Goal: Task Accomplishment & Management: Use online tool/utility

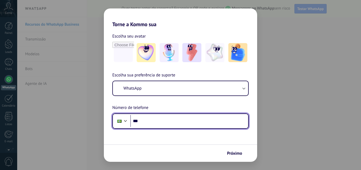
click at [150, 119] on input "***" at bounding box center [189, 121] width 118 height 12
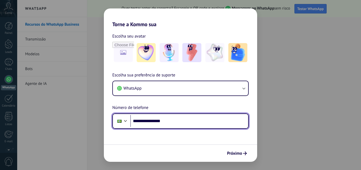
type input "**********"
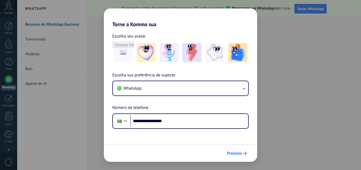
click at [242, 155] on span "Próximo" at bounding box center [234, 153] width 15 height 4
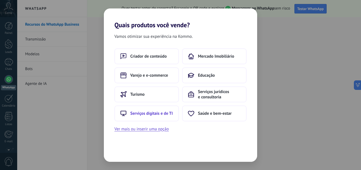
click at [164, 113] on span "Serviços digitais e de TI" at bounding box center [151, 113] width 43 height 5
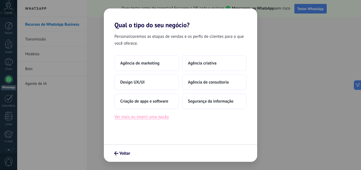
click at [154, 117] on button "Ver mais ou inserir uma opção" at bounding box center [141, 116] width 54 height 7
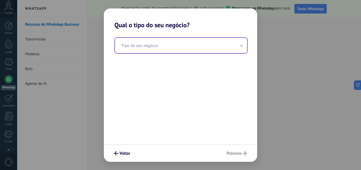
click at [148, 46] on input "text" at bounding box center [181, 45] width 132 height 15
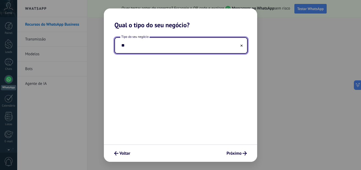
type input "*"
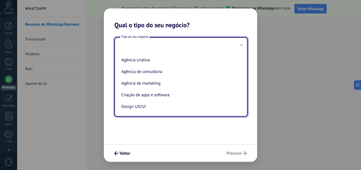
type input "*"
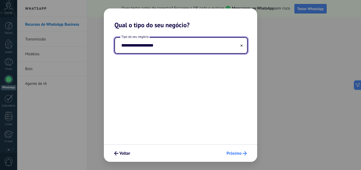
type input "**********"
click at [239, 152] on span "Próximo" at bounding box center [233, 153] width 15 height 4
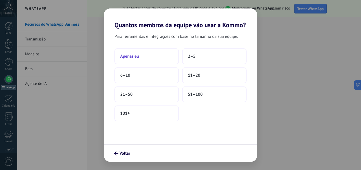
click at [148, 53] on button "Apenas eu" at bounding box center [146, 56] width 64 height 16
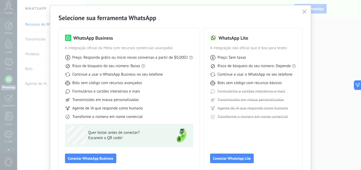
scroll to position [38, 0]
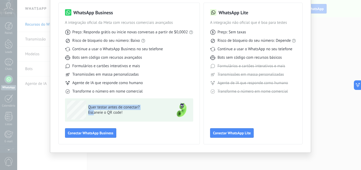
click at [67, 102] on div "Quer testar antes de conectar? Escaneie o QR code!" at bounding box center [117, 109] width 100 height 19
click at [138, 114] on span "Escaneie o QR code!" at bounding box center [126, 112] width 77 height 5
click at [344, 54] on div "Selecione sua ferramenta WhatsApp WhatsApp Business A integração oficial da Met…" at bounding box center [180, 85] width 361 height 170
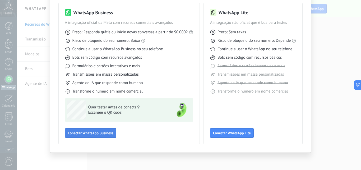
click at [92, 134] on span "Conectar WhatsApp Business" at bounding box center [90, 133] width 45 height 4
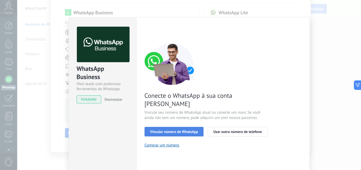
click at [181, 130] on span "Vincular número do WhatsApp" at bounding box center [174, 132] width 48 height 4
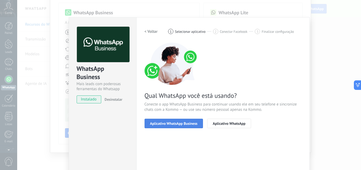
click at [168, 124] on span "Aplicativo WhatsApp Business" at bounding box center [173, 124] width 47 height 4
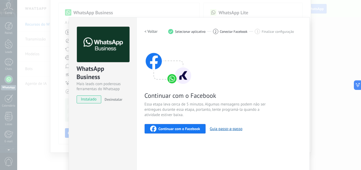
click at [168, 124] on button "Continuar com o Facebook" at bounding box center [175, 129] width 61 height 10
